Goal: Information Seeking & Learning: Find specific fact

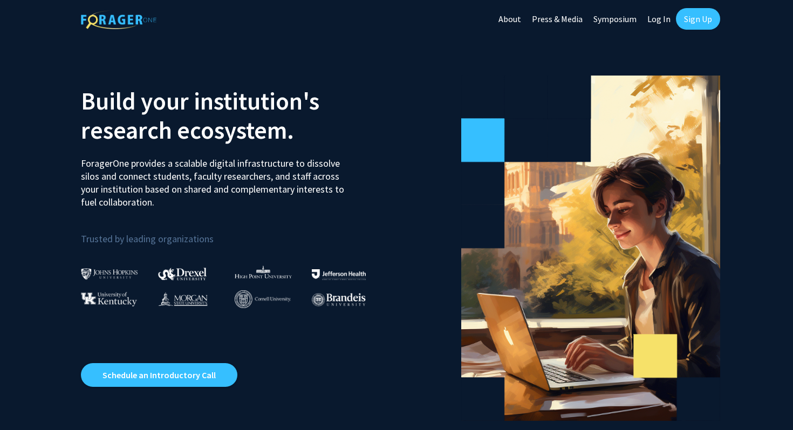
click at [657, 19] on link "Log In" at bounding box center [659, 19] width 34 height 38
select select
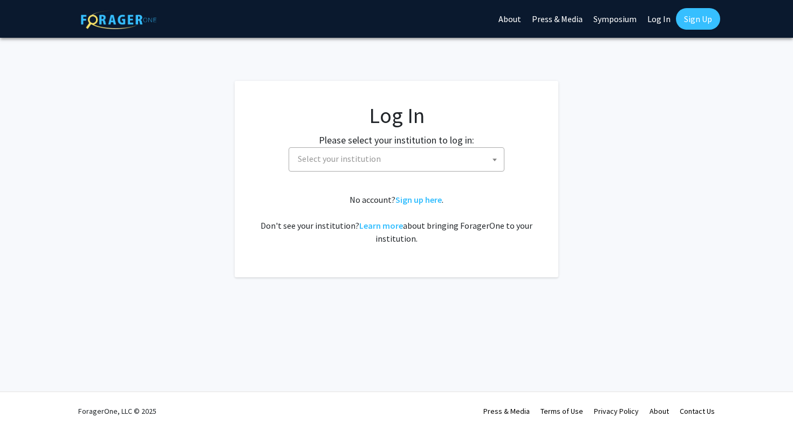
click at [409, 160] on span "Select your institution" at bounding box center [398, 159] width 210 height 22
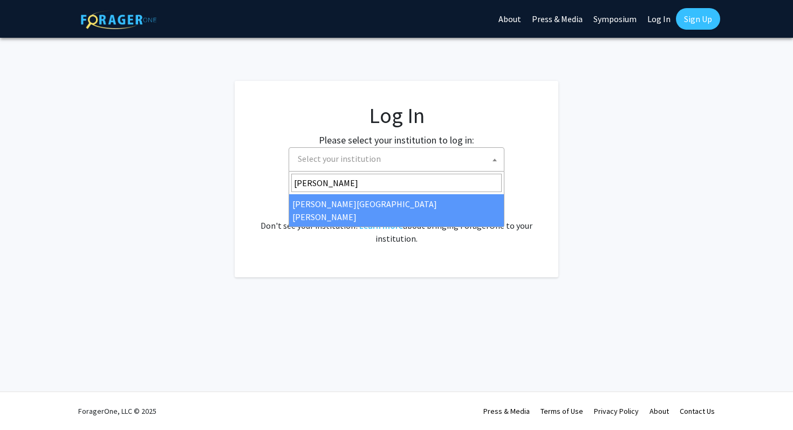
type input "[PERSON_NAME]"
select select "1"
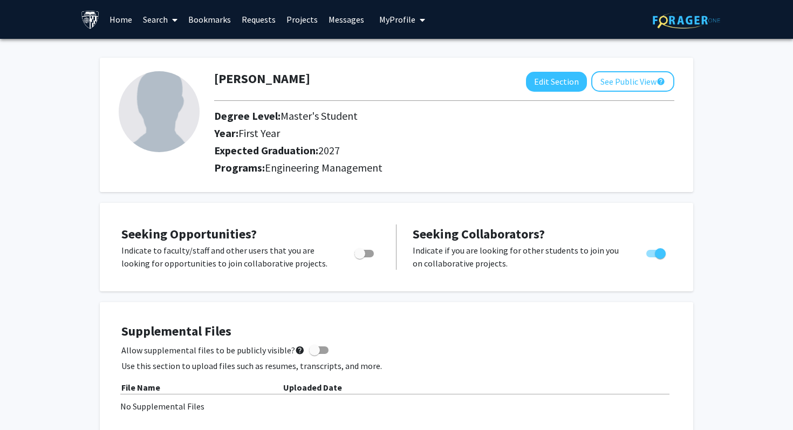
click at [166, 17] on link "Search" at bounding box center [160, 20] width 45 height 38
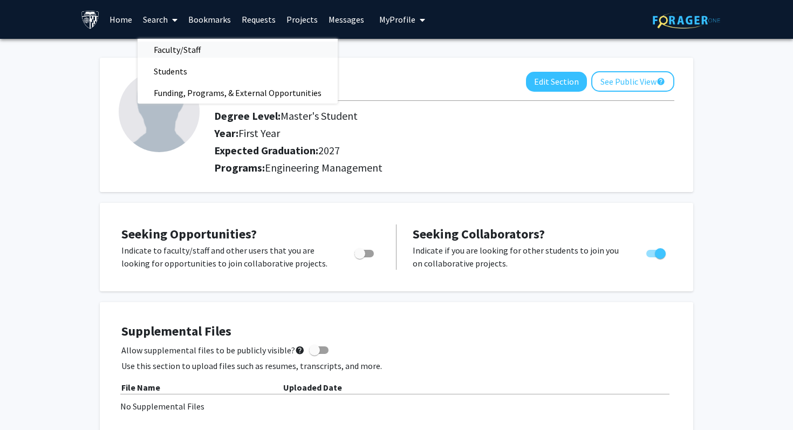
click at [192, 51] on span "Faculty/Staff" at bounding box center [177, 50] width 79 height 22
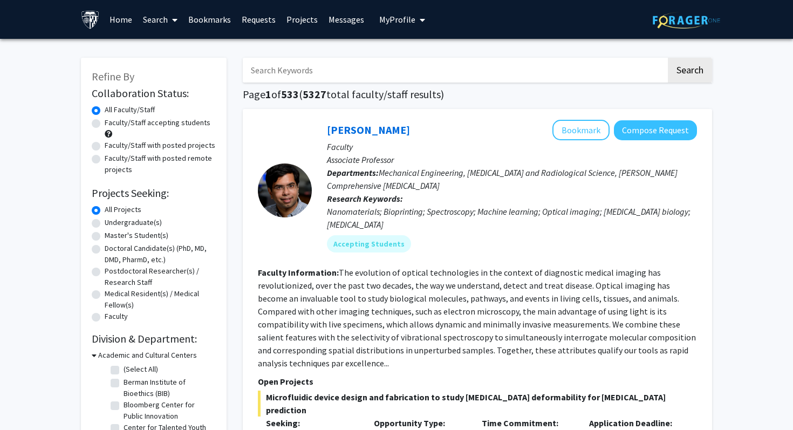
click at [388, 71] on input "Search Keywords" at bounding box center [454, 70] width 423 height 25
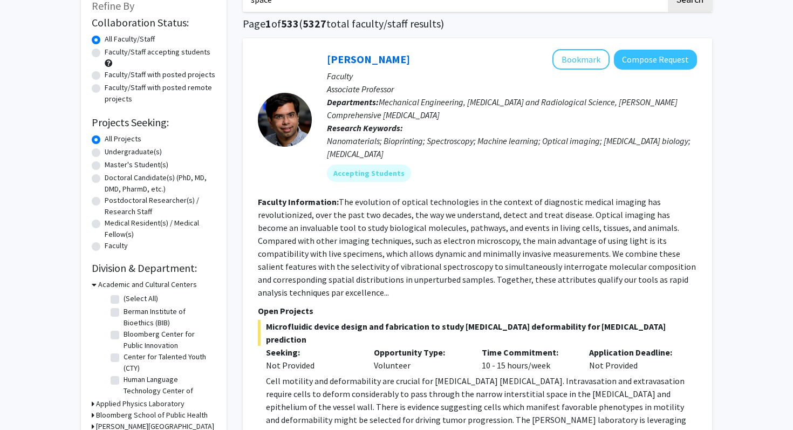
scroll to position [75, 0]
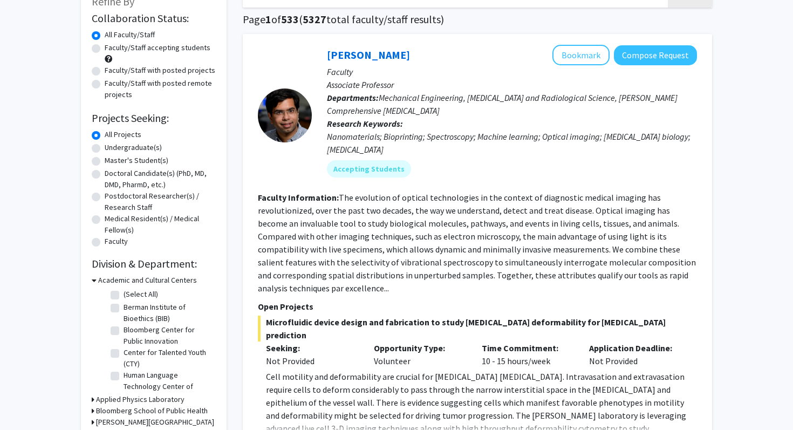
type input "space"
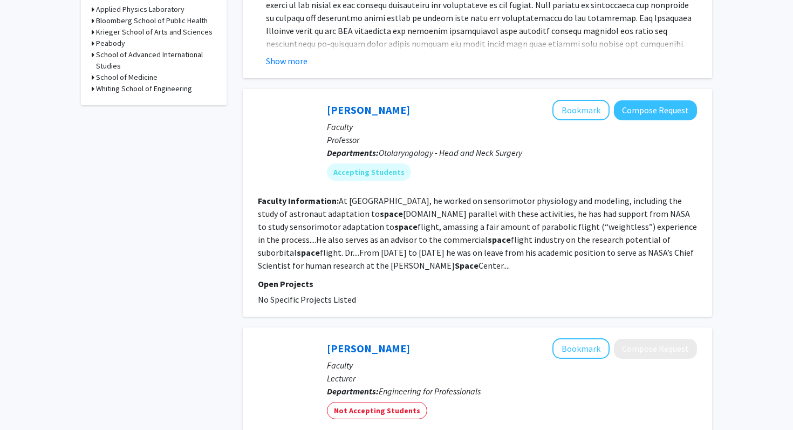
scroll to position [424, 0]
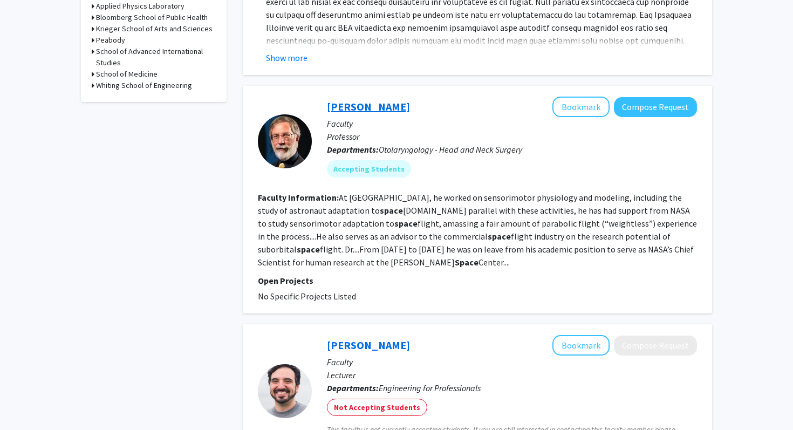
click at [347, 100] on link "[PERSON_NAME]" at bounding box center [368, 106] width 83 height 13
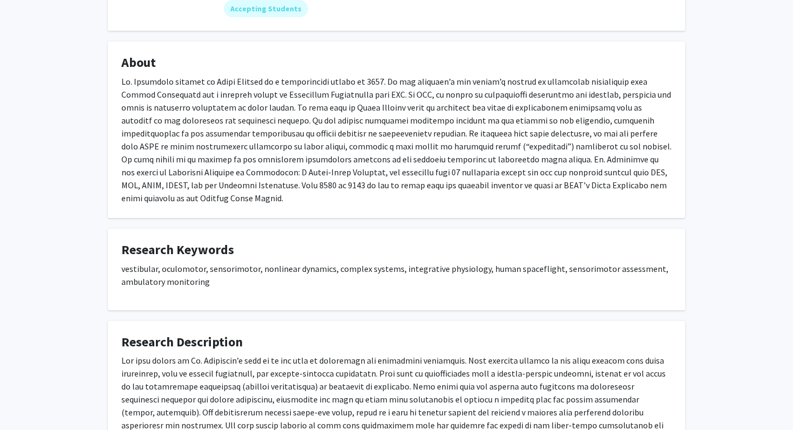
scroll to position [121, 0]
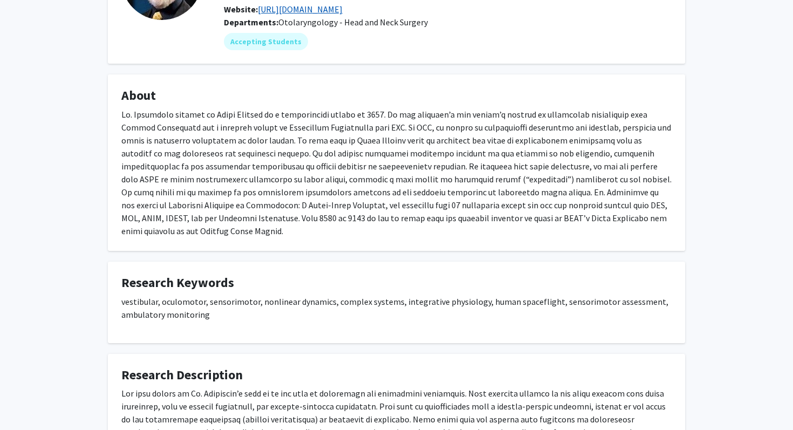
click at [341, 9] on link "[URL][DOMAIN_NAME]" at bounding box center [300, 9] width 85 height 11
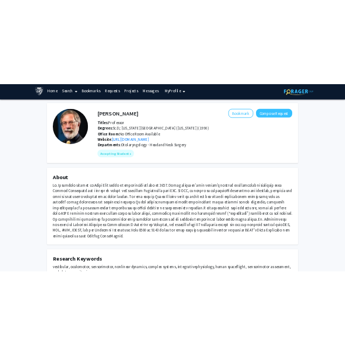
scroll to position [0, 0]
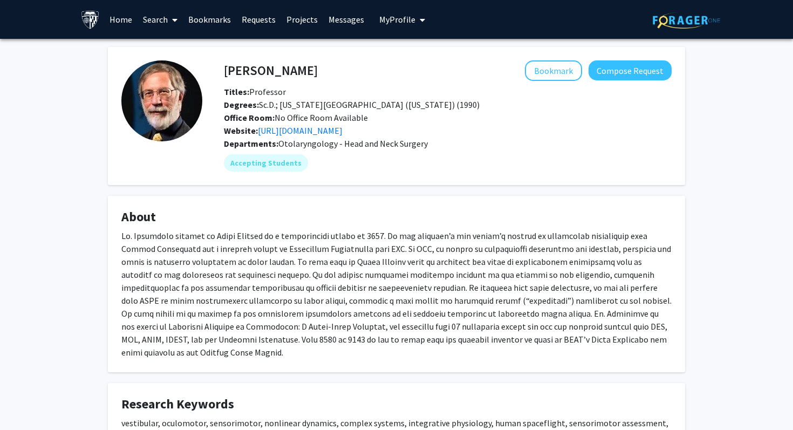
click at [356, 119] on span "Office Room: No Office Room Available" at bounding box center [296, 117] width 144 height 11
drag, startPoint x: 341, startPoint y: 61, endPoint x: 265, endPoint y: 61, distance: 76.0
click at [265, 61] on div "[PERSON_NAME] Bookmark Compose Request" at bounding box center [448, 70] width 464 height 20
drag, startPoint x: 358, startPoint y: 59, endPoint x: 221, endPoint y: 72, distance: 137.6
click at [221, 72] on fg-card "[PERSON_NAME] Bookmark Compose Request Titles: Professor Degrees: Sc.D.; [US_ST…" at bounding box center [396, 116] width 577 height 138
